Goal: Task Accomplishment & Management: Manage account settings

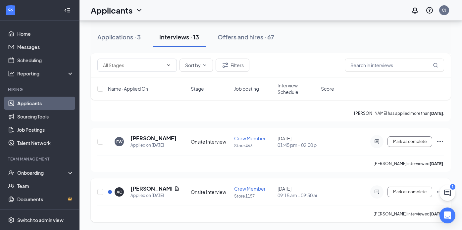
scroll to position [573, 0]
click at [436, 188] on div "Mark as complete" at bounding box center [394, 192] width 99 height 13
click at [437, 188] on icon "Ellipses" at bounding box center [440, 192] width 8 height 8
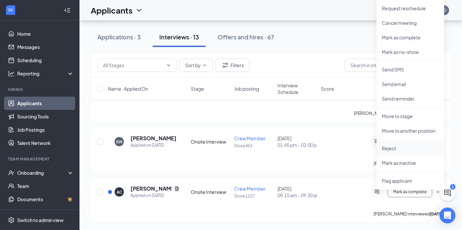
click at [401, 145] on p "Reject" at bounding box center [410, 148] width 57 height 7
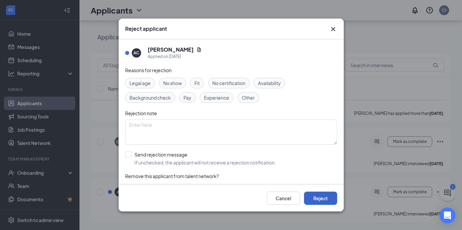
click at [321, 196] on button "Reject" at bounding box center [320, 198] width 33 height 13
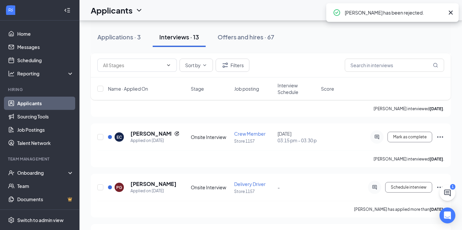
scroll to position [414, 0]
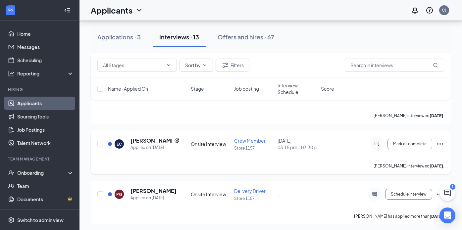
click at [441, 142] on icon "Ellipses" at bounding box center [440, 144] width 8 height 8
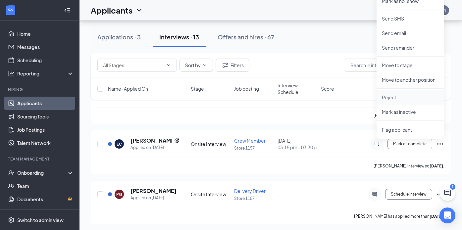
click at [395, 96] on p "Reject" at bounding box center [410, 97] width 57 height 7
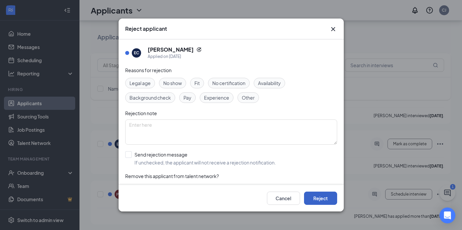
click at [318, 198] on button "Reject" at bounding box center [320, 198] width 33 height 13
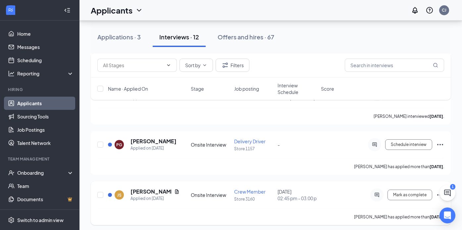
scroll to position [404, 0]
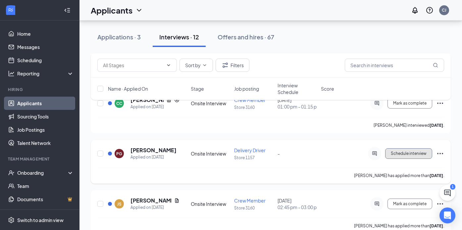
click at [419, 154] on span "Schedule interview" at bounding box center [409, 153] width 36 height 5
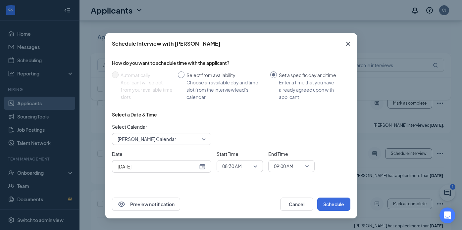
click at [207, 86] on div "Choose an available day and time slot from the interview lead’s calendar" at bounding box center [226, 90] width 79 height 22
click at [185, 78] on input "Select from availability Choose an available day and time slot from the intervi…" at bounding box center [181, 75] width 7 height 7
radio input "true"
radio input "false"
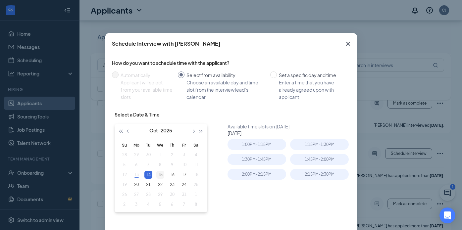
click at [157, 174] on div "15" at bounding box center [160, 175] width 8 height 8
type input "[DATE]"
click at [253, 164] on div "1:30PM - 1:45PM" at bounding box center [257, 159] width 59 height 11
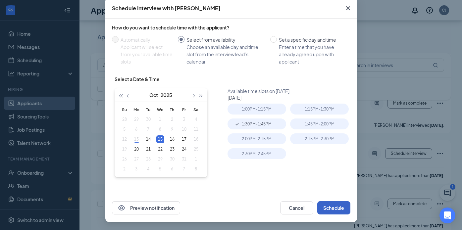
click at [335, 208] on button "Schedule" at bounding box center [333, 207] width 33 height 13
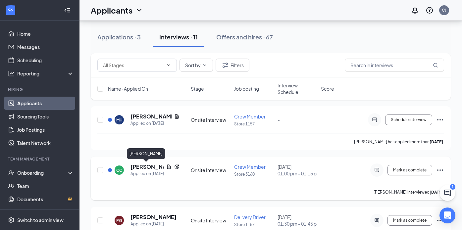
scroll to position [341, 0]
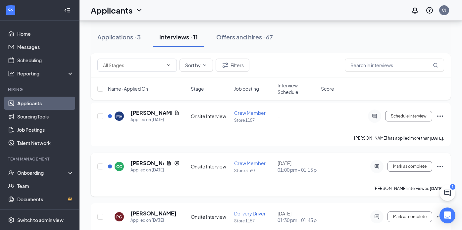
click at [443, 166] on icon "Ellipses" at bounding box center [440, 167] width 8 height 8
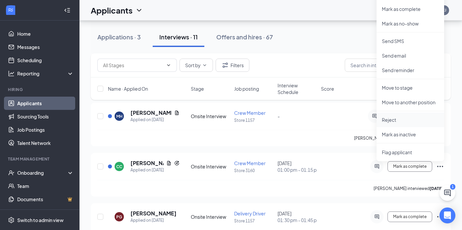
click at [392, 118] on p "Reject" at bounding box center [410, 120] width 57 height 7
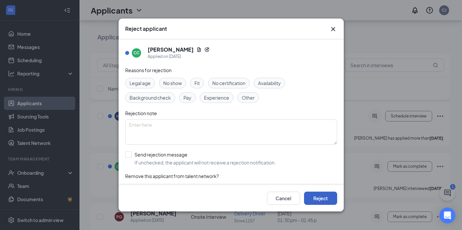
click at [321, 198] on button "Reject" at bounding box center [320, 198] width 33 height 13
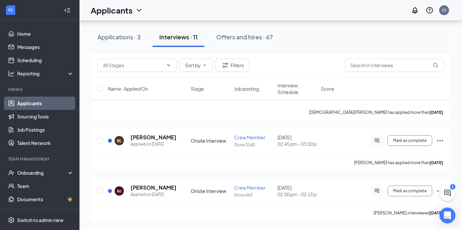
scroll to position [210, 0]
